Goal: Navigation & Orientation: Find specific page/section

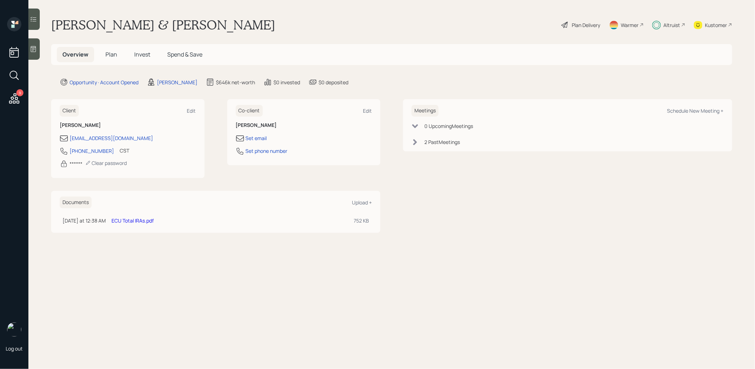
click at [104, 50] on h5 "Plan" at bounding box center [111, 54] width 23 height 15
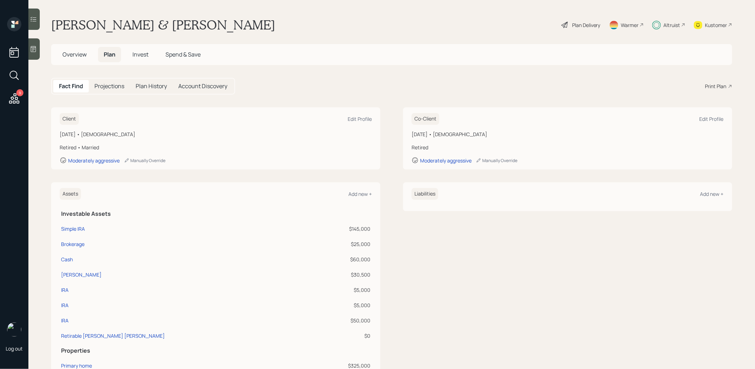
click at [145, 50] on h5 "Invest" at bounding box center [140, 54] width 27 height 15
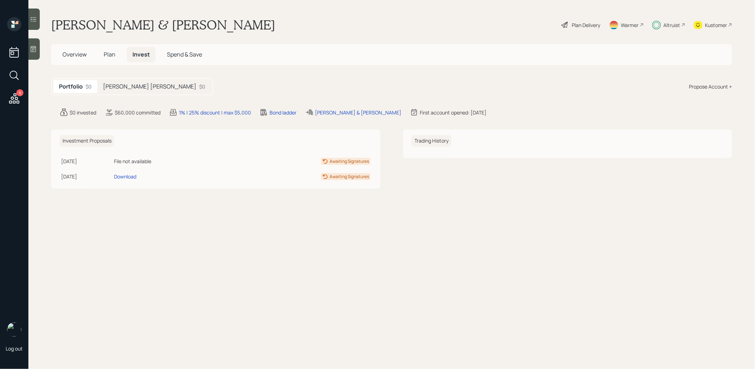
click at [122, 86] on h5 "Melissa IRA" at bounding box center [149, 86] width 93 height 7
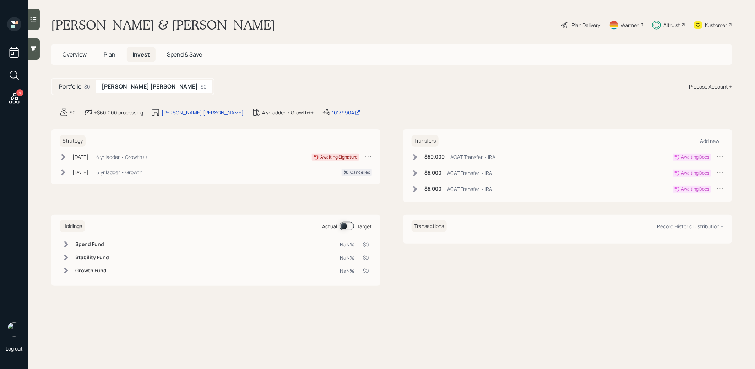
click at [73, 53] on span "Overview" at bounding box center [75, 54] width 24 height 8
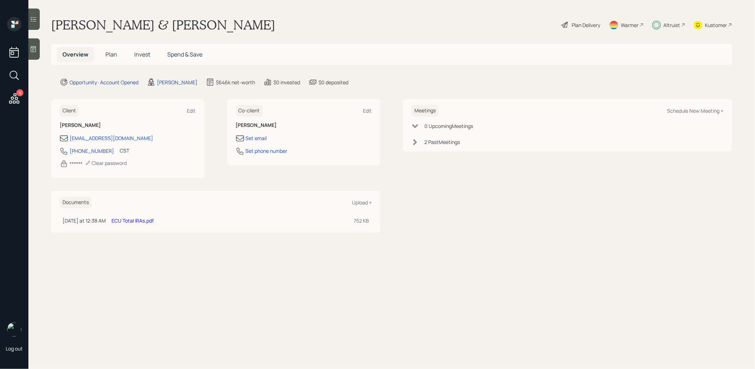
click at [124, 218] on link "ECU Total IRAs.pdf" at bounding box center [133, 220] width 42 height 7
